Goal: Task Accomplishment & Management: Use online tool/utility

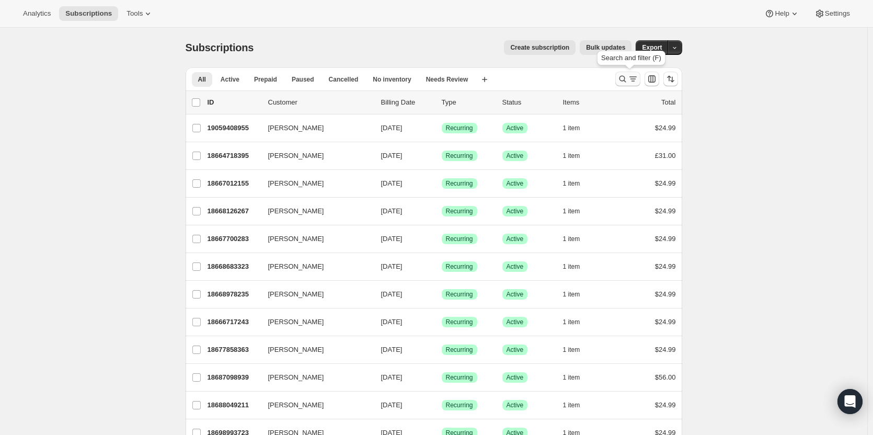
click at [628, 75] on icon "Search and filter results" at bounding box center [623, 79] width 10 height 10
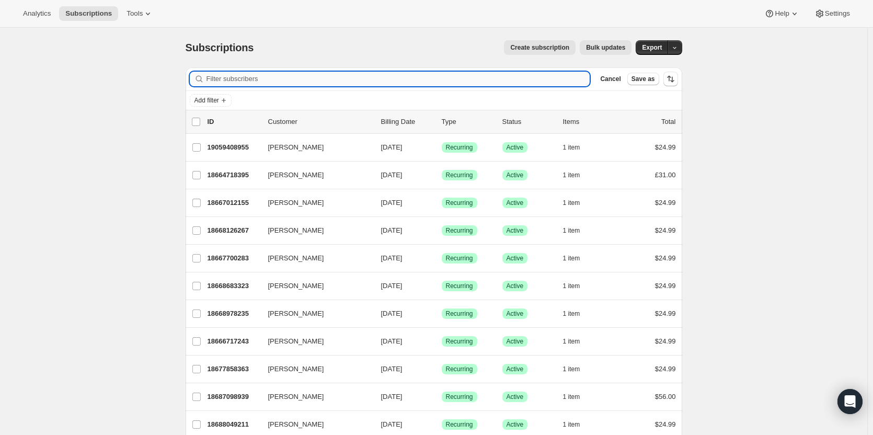
click at [436, 73] on input "Filter subscribers" at bounding box center [399, 79] width 384 height 15
type input "[PERSON_NAME]"
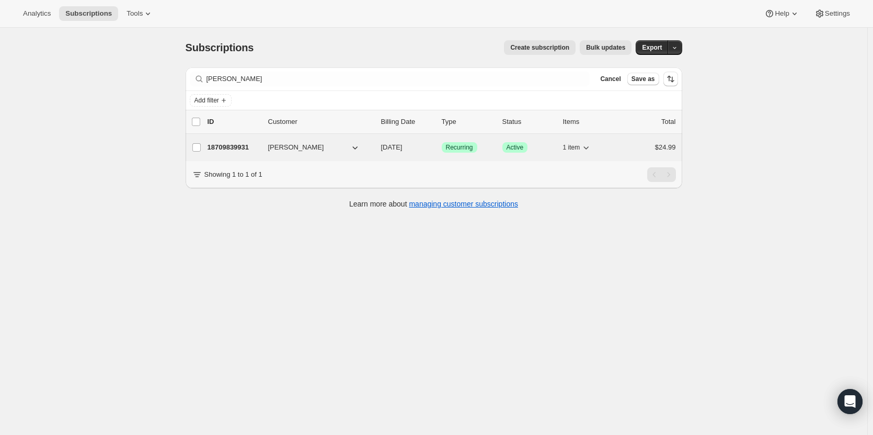
click at [241, 146] on p "18709839931" at bounding box center [234, 147] width 52 height 10
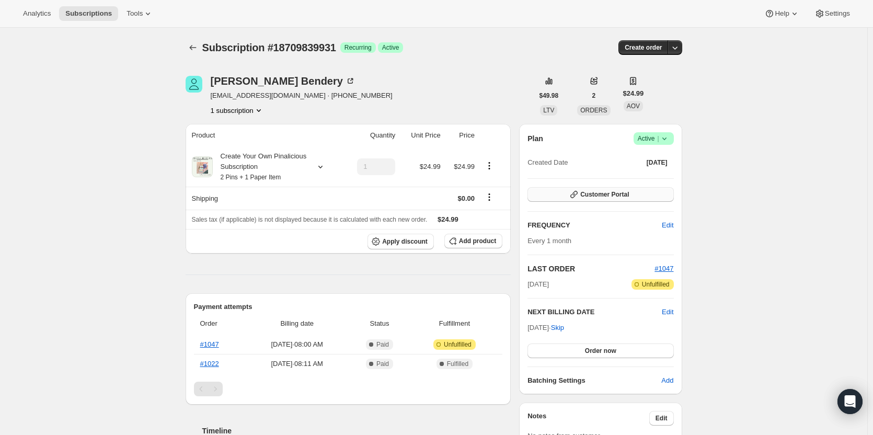
click at [615, 192] on span "Customer Portal" at bounding box center [604, 194] width 49 height 8
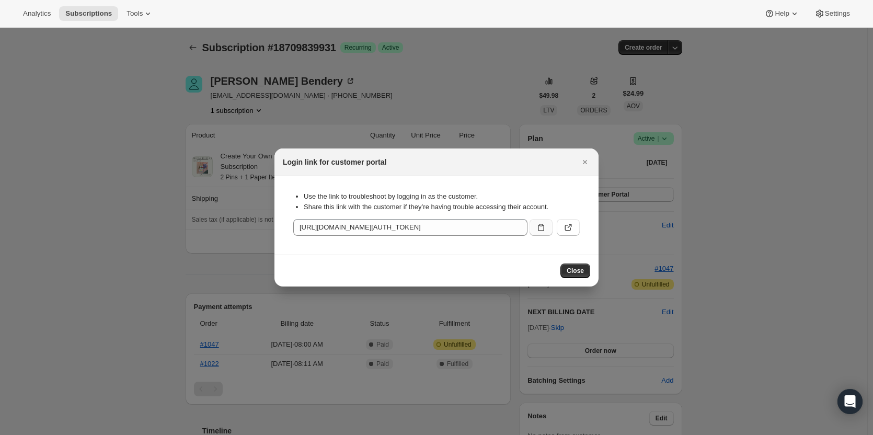
click at [541, 230] on icon ":r8p:" at bounding box center [541, 227] width 10 height 10
